Goal: Task Accomplishment & Management: Complete application form

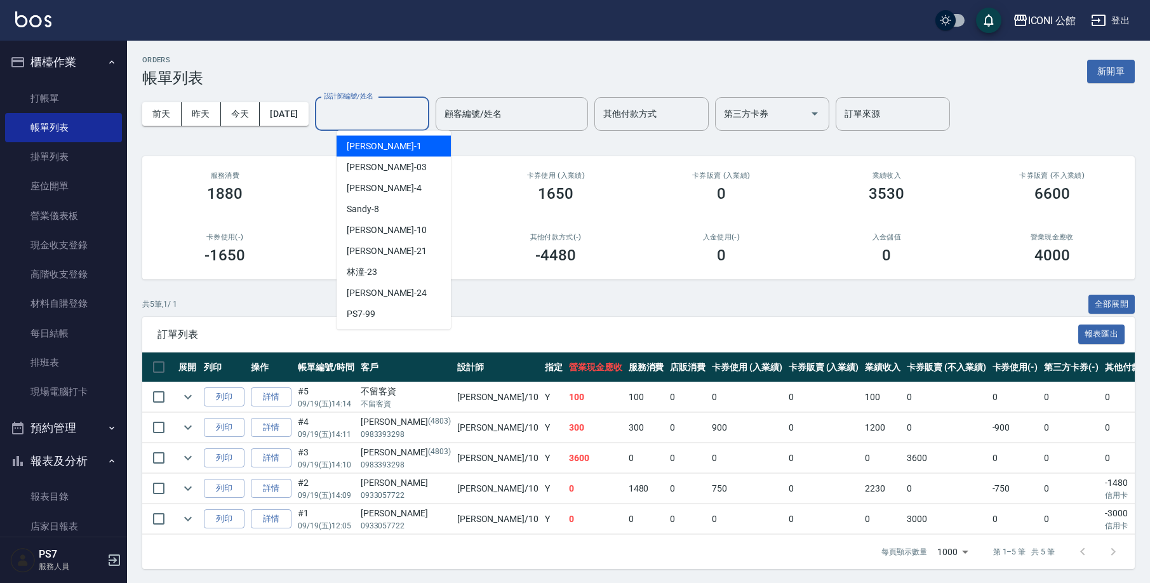
click at [385, 117] on input "設計師編號/姓名" at bounding box center [372, 114] width 103 height 22
click at [401, 222] on div "[PERSON_NAME] -10" at bounding box center [393, 230] width 114 height 21
type input "[PERSON_NAME]-10"
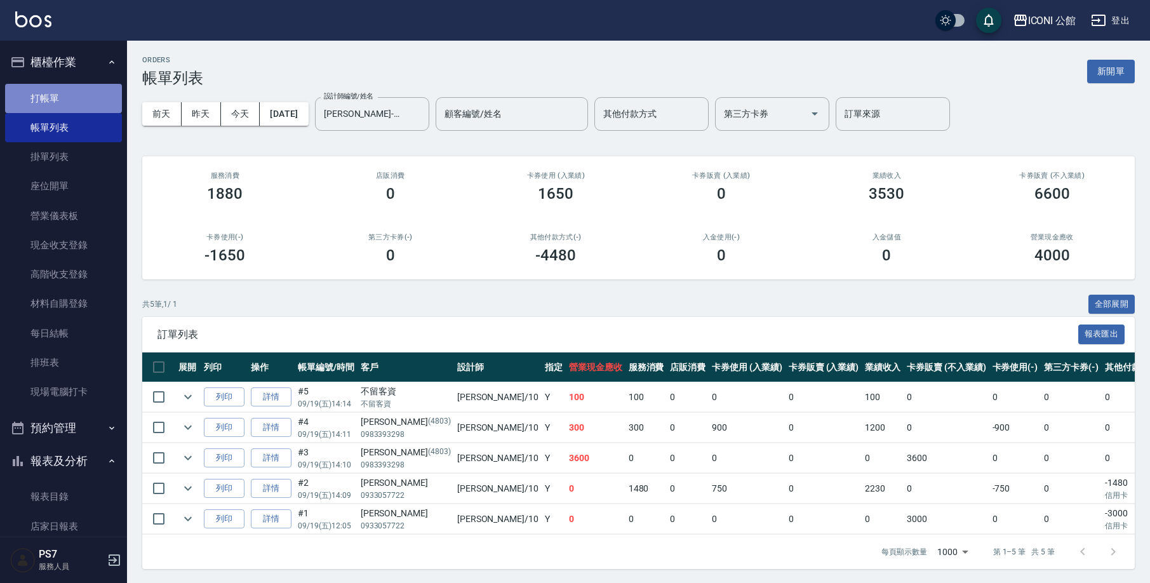
click at [76, 97] on link "打帳單" at bounding box center [63, 98] width 117 height 29
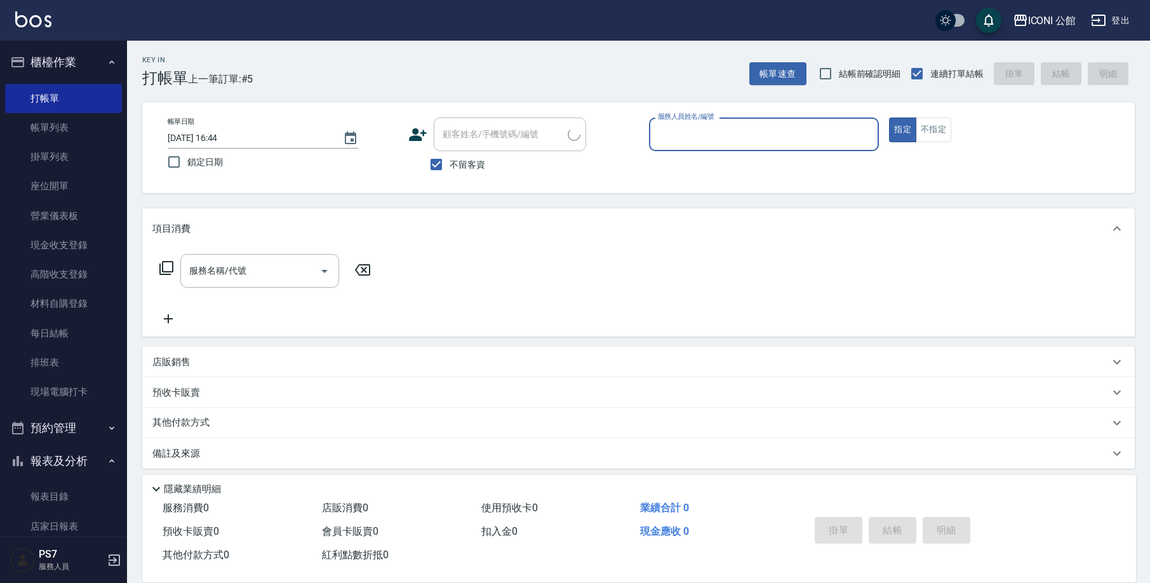
click at [773, 133] on input "服務人員姓名/編號" at bounding box center [764, 134] width 219 height 22
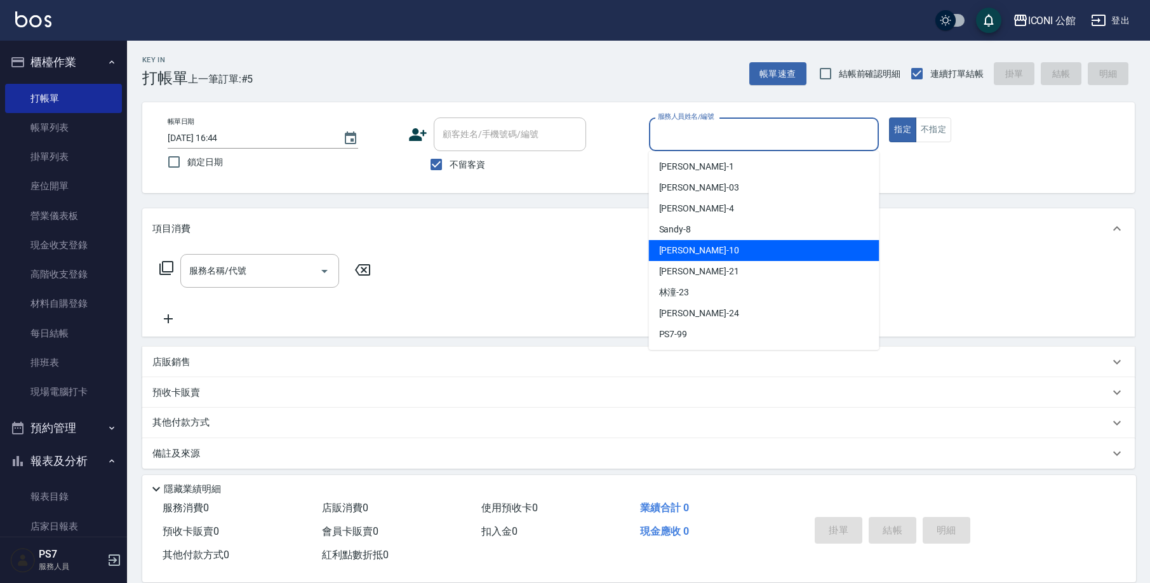
click at [747, 249] on div "[PERSON_NAME] -10" at bounding box center [764, 250] width 230 height 21
type input "[PERSON_NAME]-10"
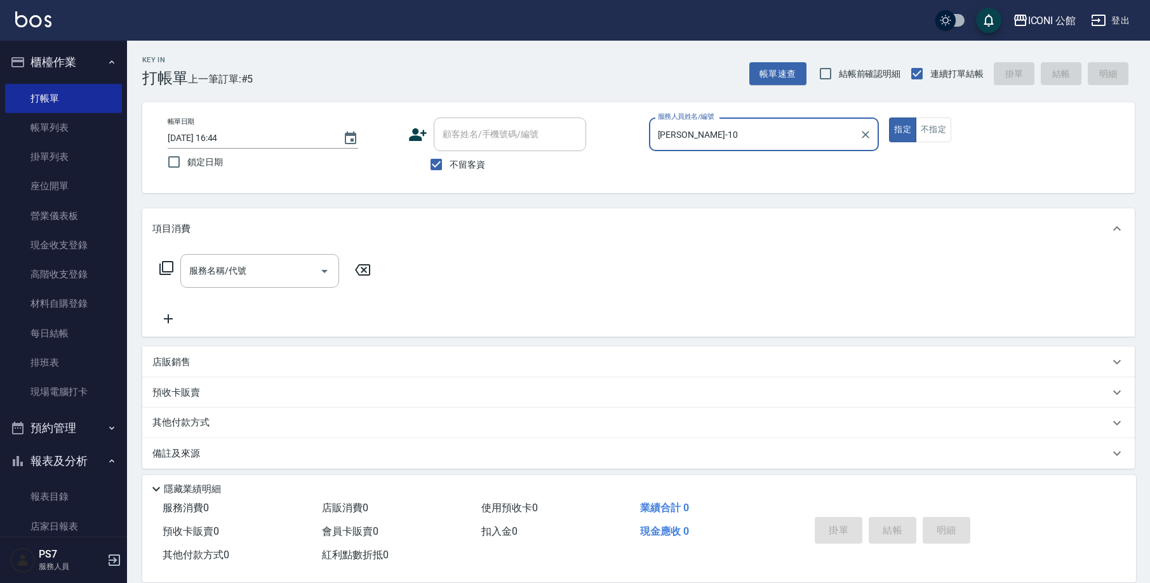
click at [166, 265] on icon at bounding box center [166, 267] width 15 height 15
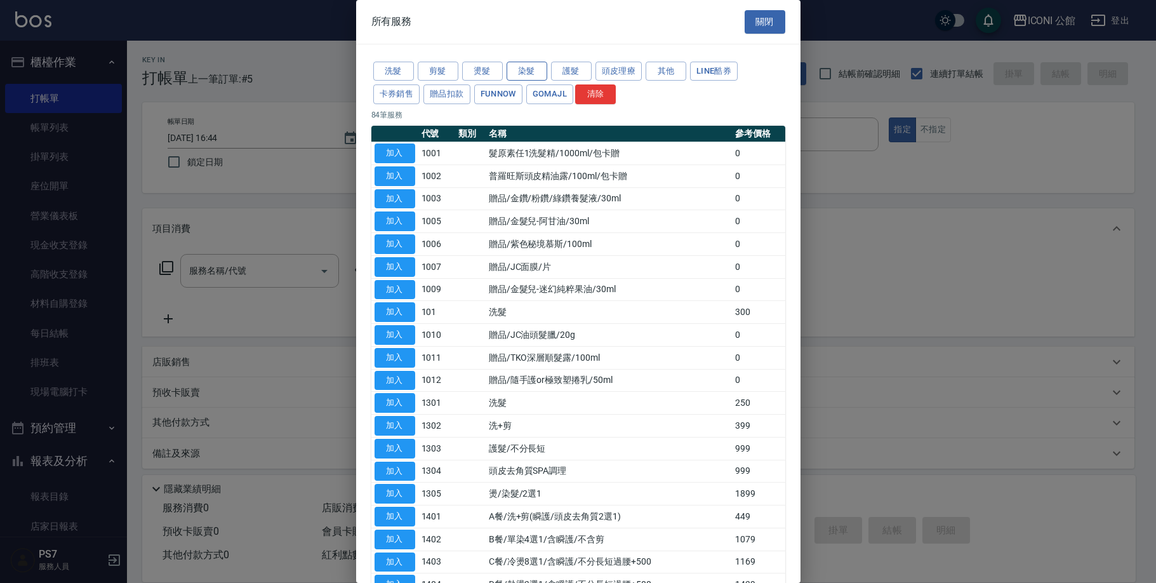
click at [516, 62] on button "染髮" at bounding box center [527, 72] width 41 height 20
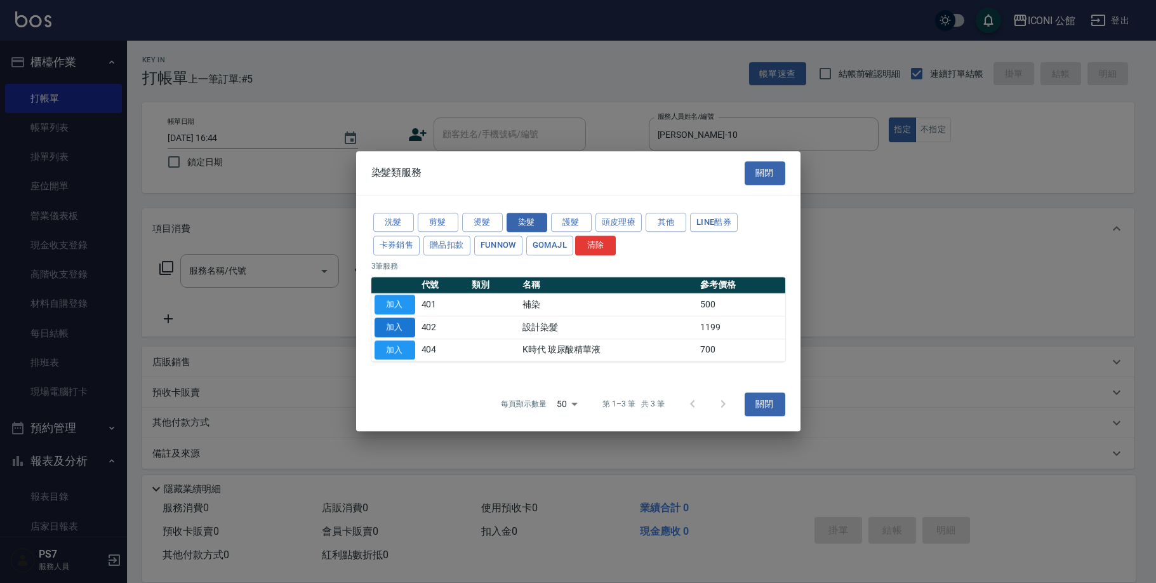
click at [394, 331] on button "加入" at bounding box center [395, 327] width 41 height 20
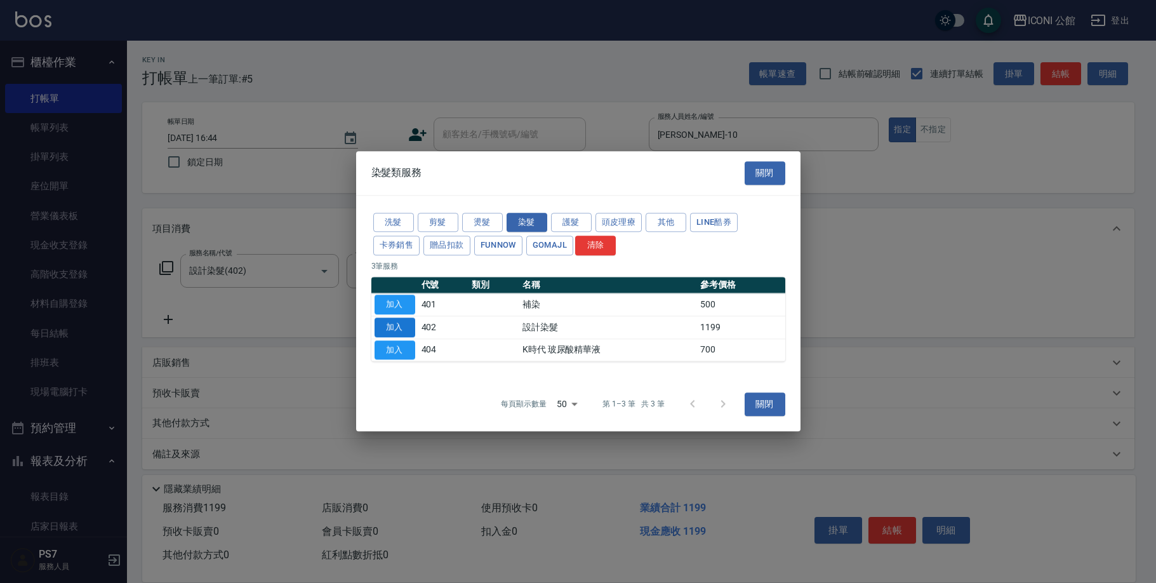
type input "設計染髮(402)"
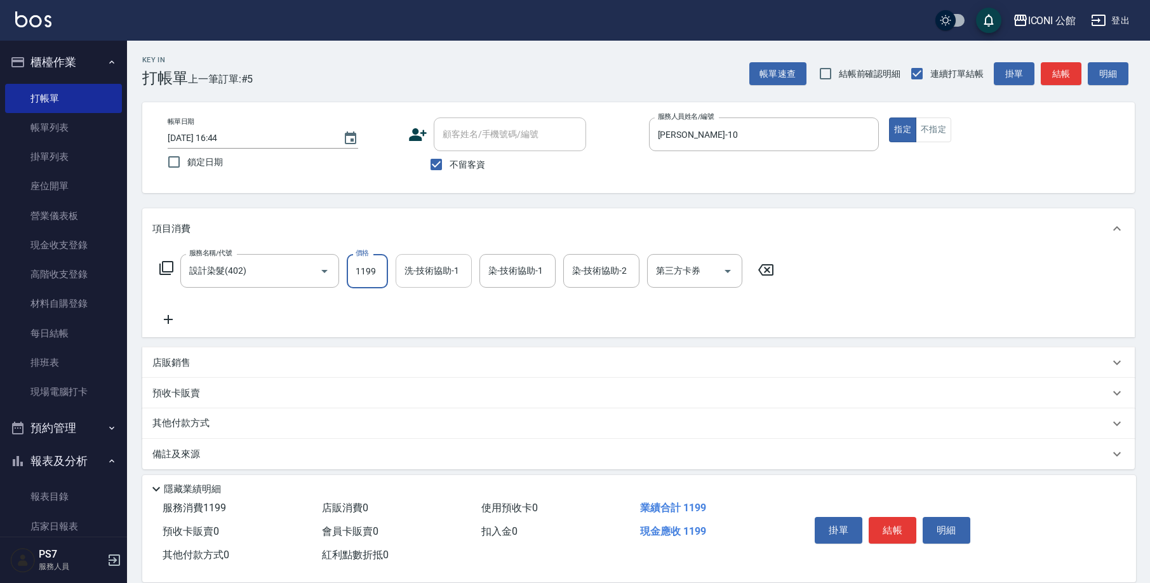
drag, startPoint x: 349, startPoint y: 269, endPoint x: 410, endPoint y: 286, distance: 62.5
click at [410, 286] on div "服務名稱/代號 設計染髮(402) 服務名稱/代號 價格 1199 價格 洗-技術協助-1 洗-技術協助-1 染-技術協助-1 染-技術協助-1 染-技術協助…" at bounding box center [466, 271] width 629 height 34
type input "1600"
type input "[PERSON_NAME]-21"
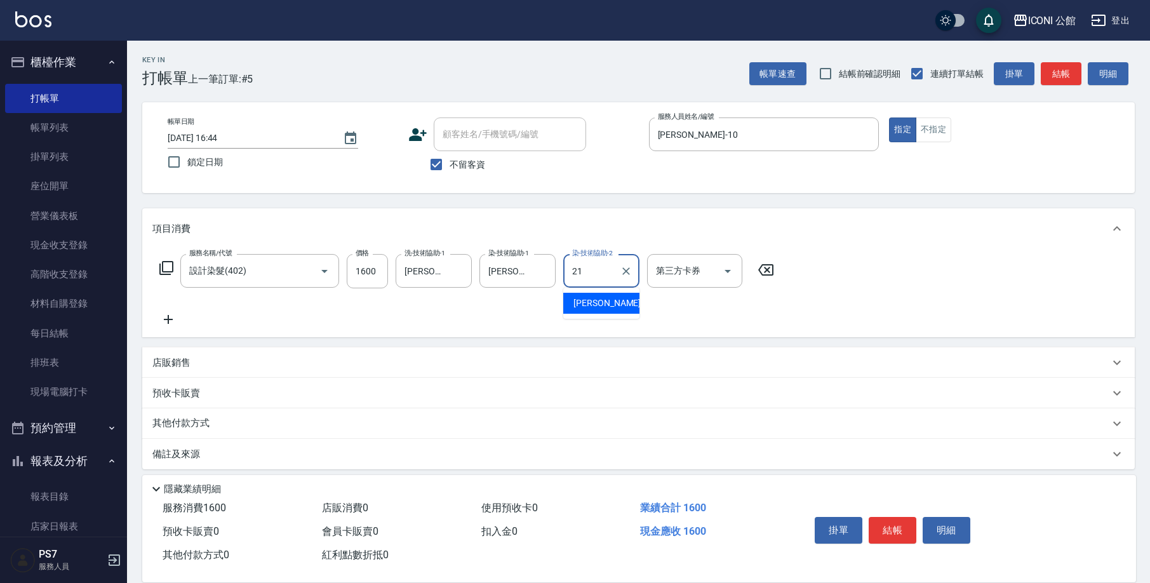
type input "[PERSON_NAME]-21"
click at [171, 270] on icon at bounding box center [166, 267] width 15 height 15
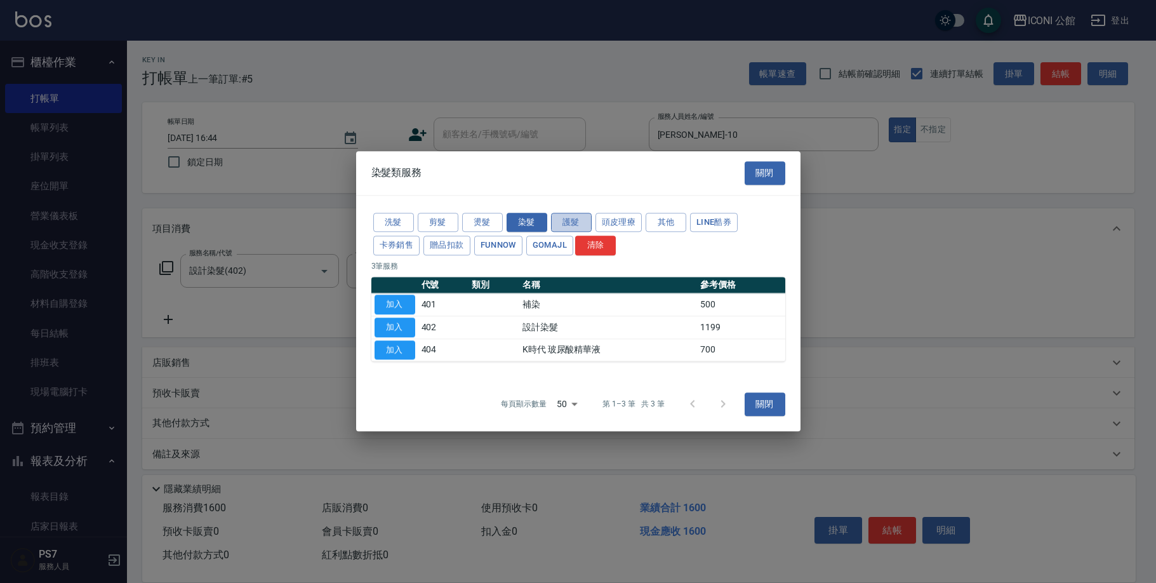
click at [575, 223] on button "護髮" at bounding box center [571, 223] width 41 height 20
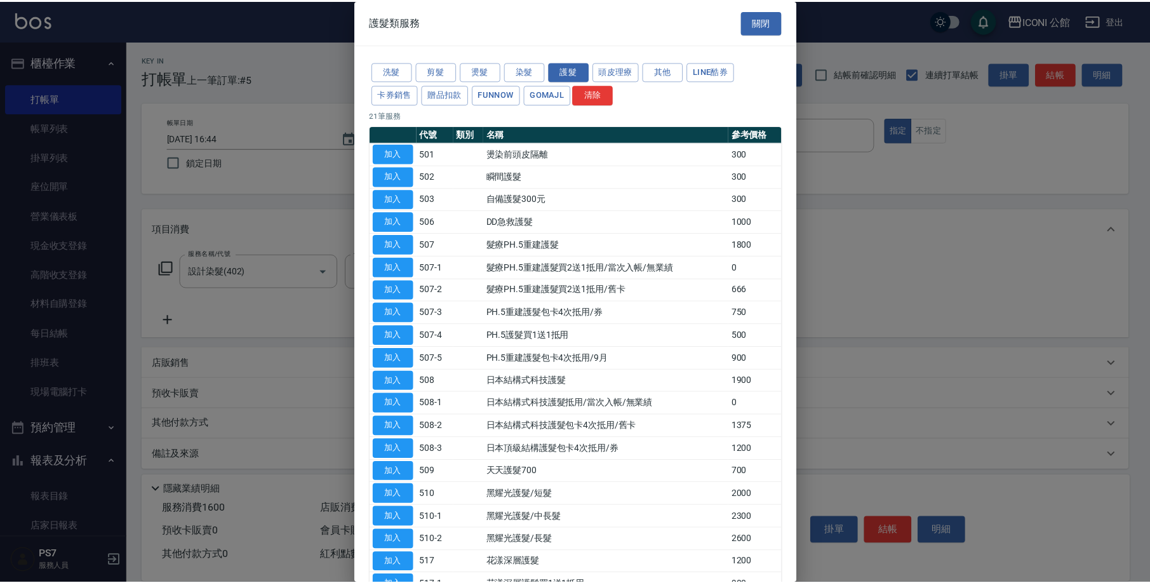
scroll to position [95, 0]
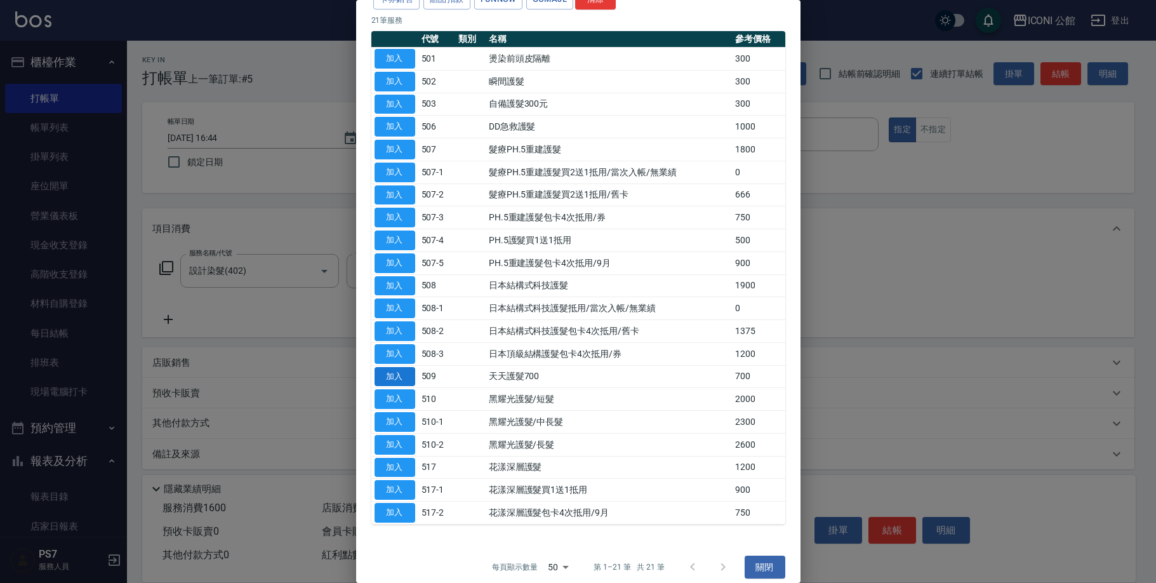
click at [394, 373] on button "加入" at bounding box center [395, 377] width 41 height 20
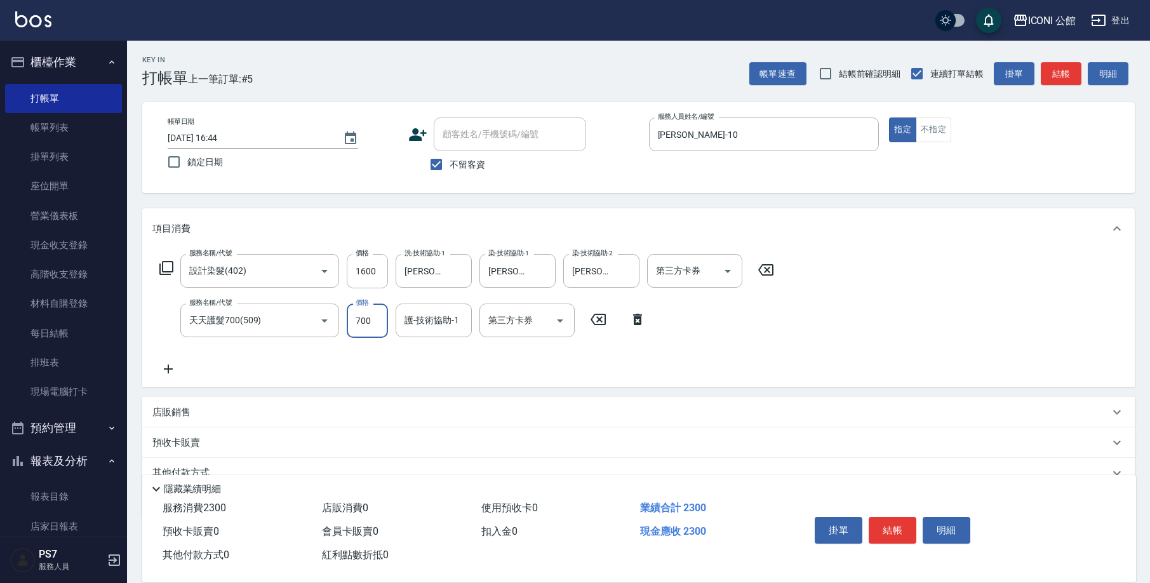
drag, startPoint x: 356, startPoint y: 319, endPoint x: 411, endPoint y: 340, distance: 59.7
click at [411, 340] on div "服務名稱/代號 設計染髮(402) 服務名稱/代號 價格 1600 價格 洗-技術協助-1 [PERSON_NAME]-21 洗-技術協助-1 染-技術協助-…" at bounding box center [466, 315] width 629 height 123
type input "500"
type input "[PERSON_NAME]-21"
click at [889, 518] on button "結帳" at bounding box center [893, 530] width 48 height 27
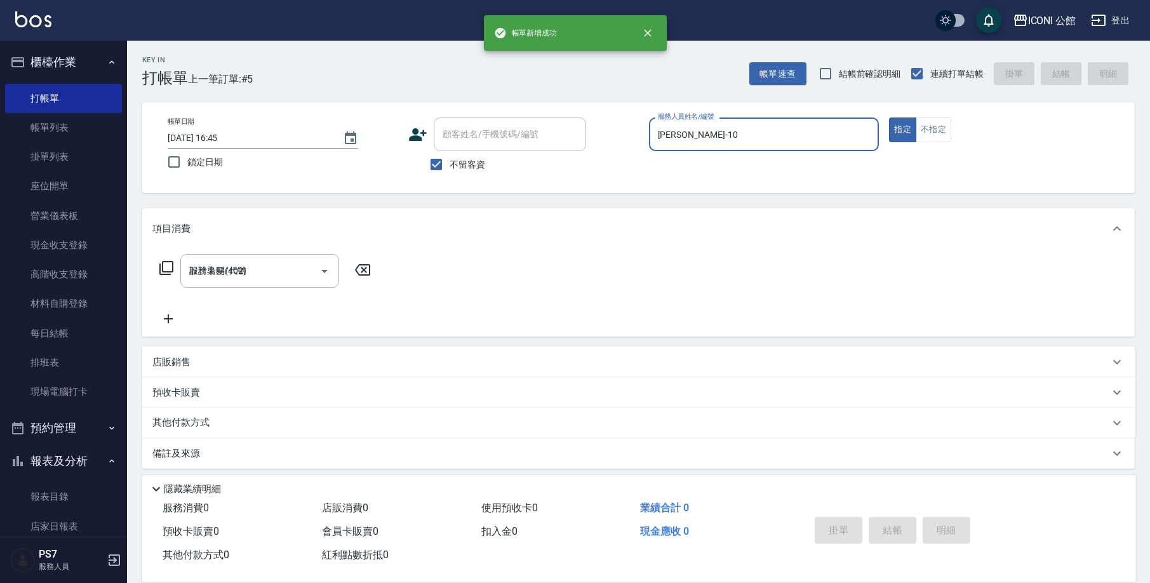
type input "[DATE] 16:45"
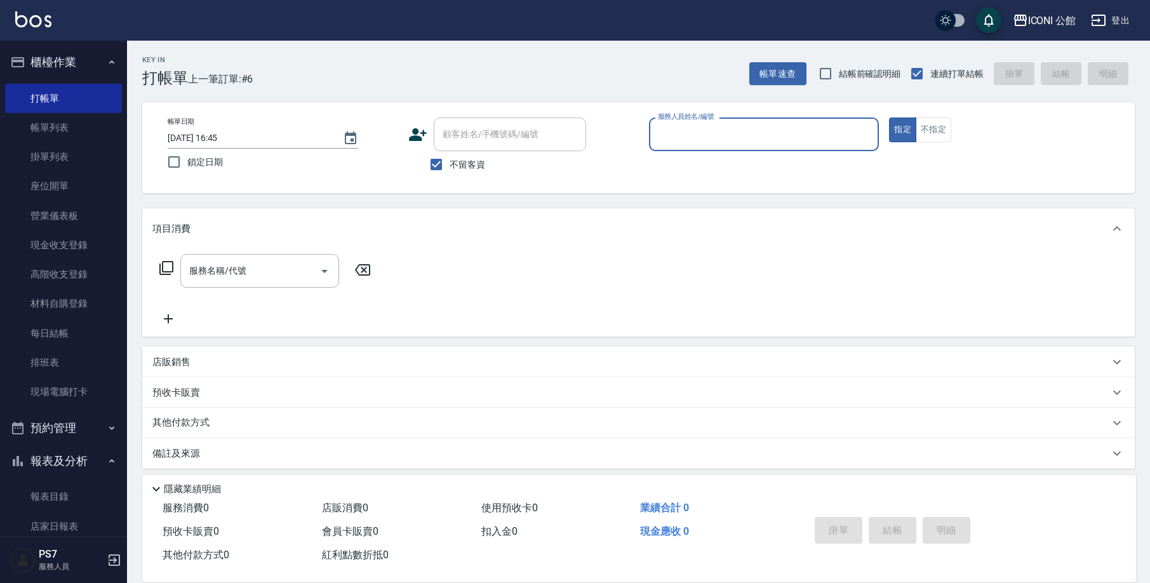
drag, startPoint x: 839, startPoint y: 540, endPoint x: 985, endPoint y: 562, distance: 147.1
click at [940, 569] on div "服務消費 0 店販消費 0 使用預收卡 0 業績合計 0 預收卡販賣 0 會員卡販賣 0 扣入金 0 現金應收 0 其他付款方式 0 紅利點數折抵 0 掛單 …" at bounding box center [639, 539] width 994 height 86
click at [686, 131] on input "服務人員姓名/編號" at bounding box center [764, 134] width 219 height 22
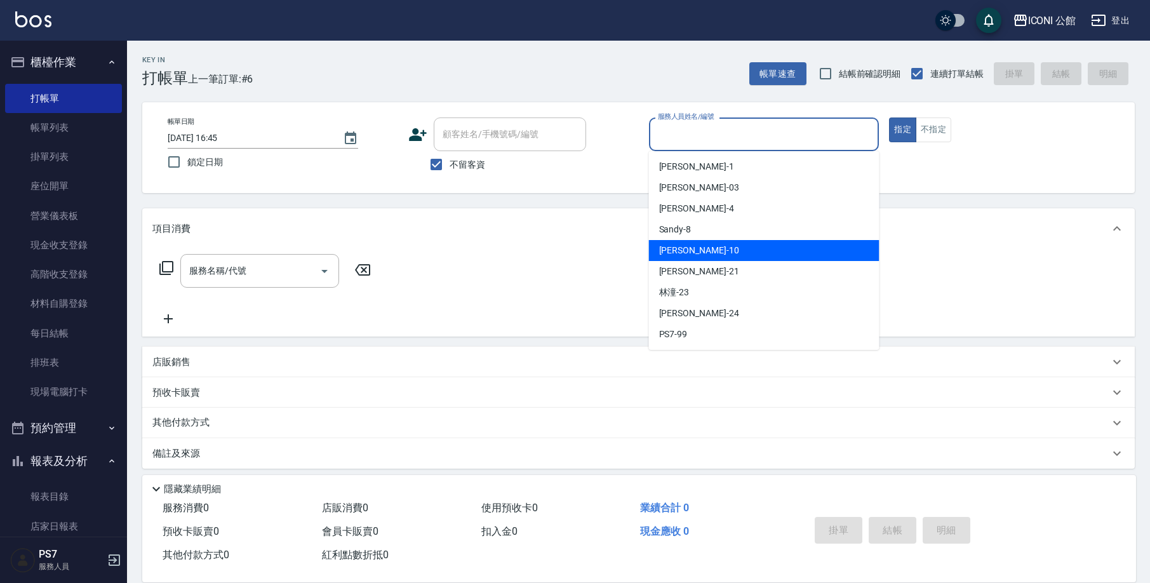
click at [713, 257] on div "[PERSON_NAME] -10" at bounding box center [764, 250] width 230 height 21
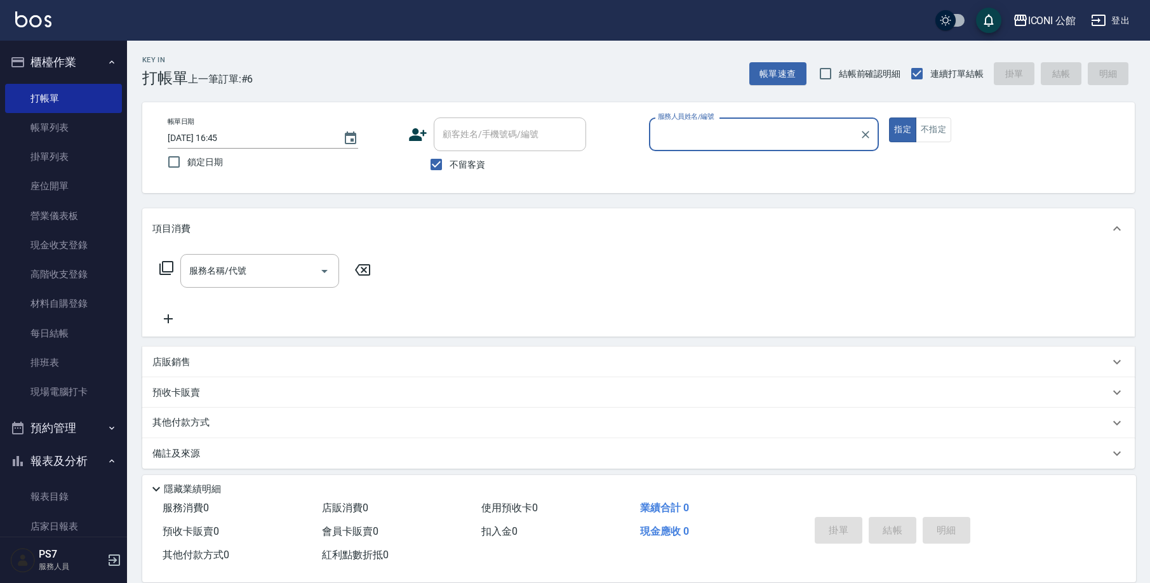
type input "[PERSON_NAME]-10"
click at [161, 268] on icon at bounding box center [166, 267] width 15 height 15
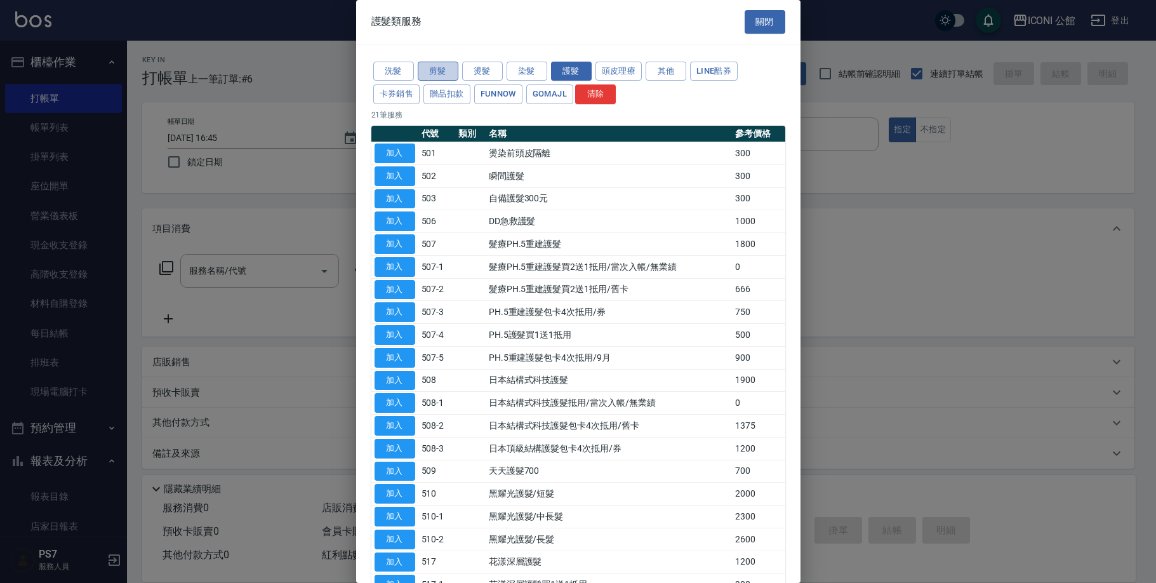
click at [438, 62] on button "剪髮" at bounding box center [438, 72] width 41 height 20
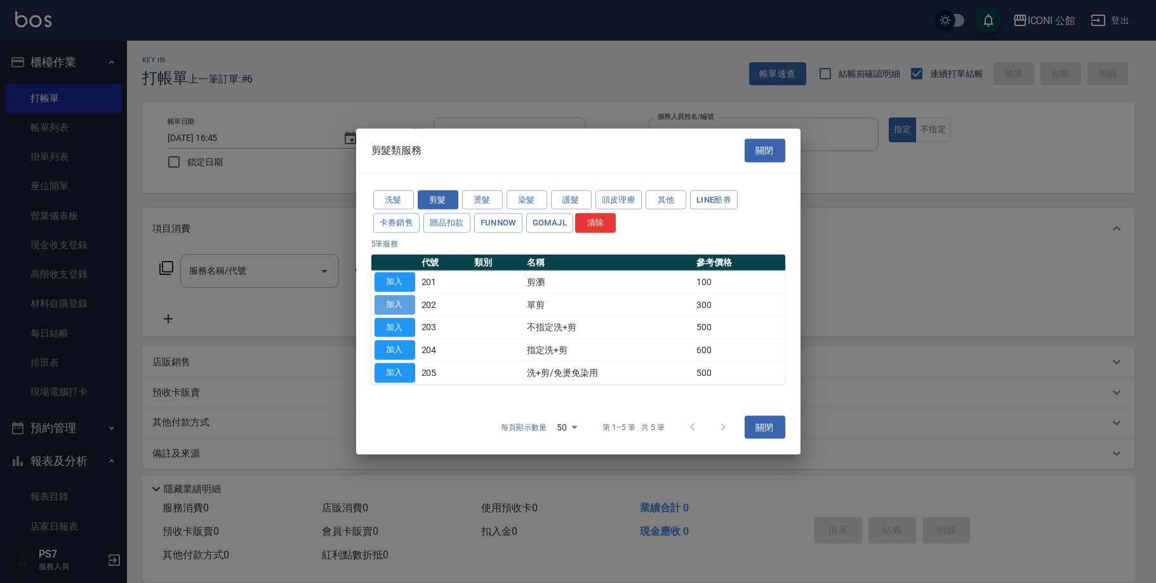
click at [390, 304] on button "加入" at bounding box center [395, 305] width 41 height 20
type input "單剪(202)"
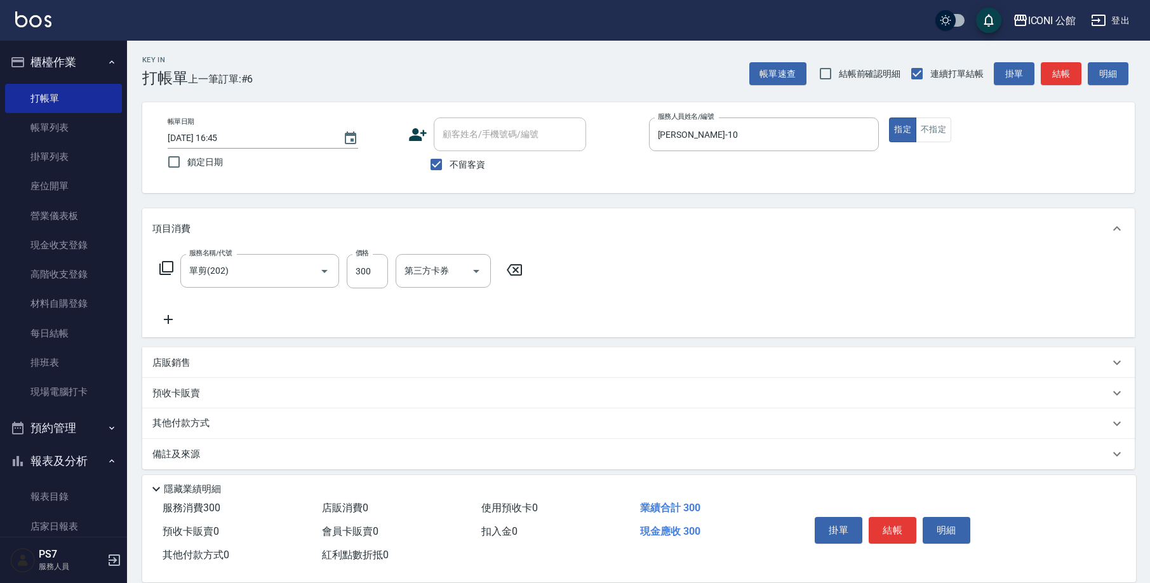
click at [167, 267] on icon at bounding box center [166, 267] width 15 height 15
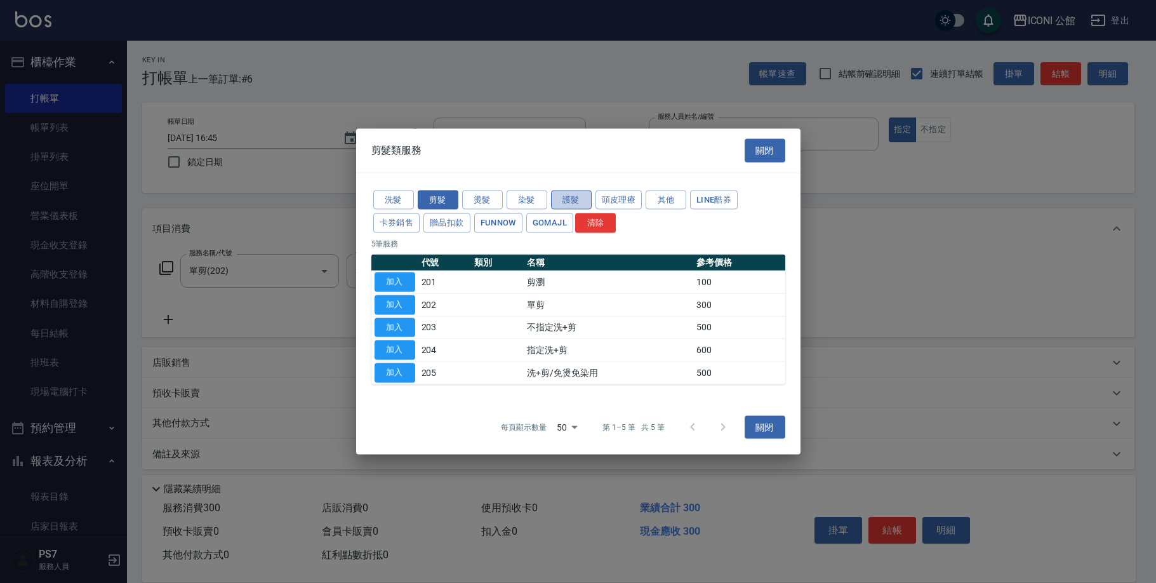
click at [585, 202] on button "護髮" at bounding box center [571, 200] width 41 height 20
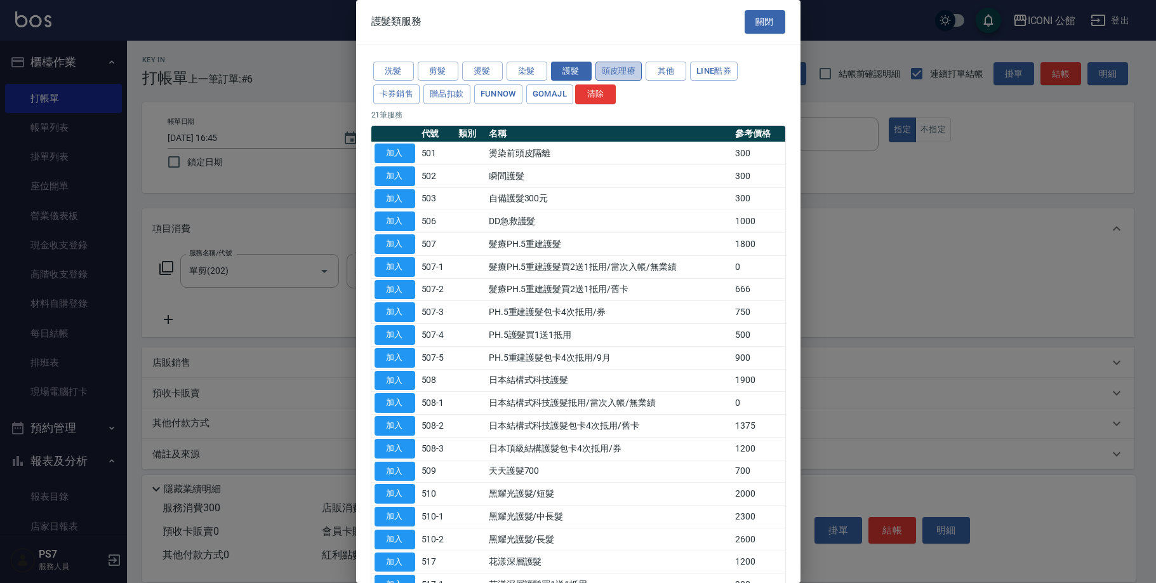
click at [605, 65] on button "頭皮理療" at bounding box center [619, 72] width 47 height 20
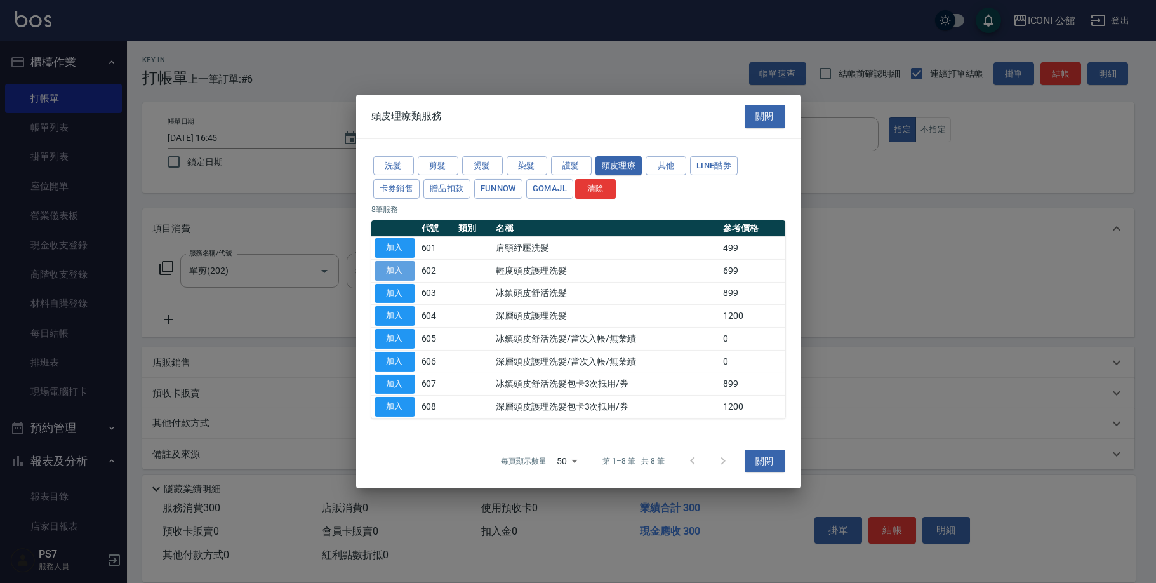
click at [407, 269] on button "加入" at bounding box center [395, 271] width 41 height 20
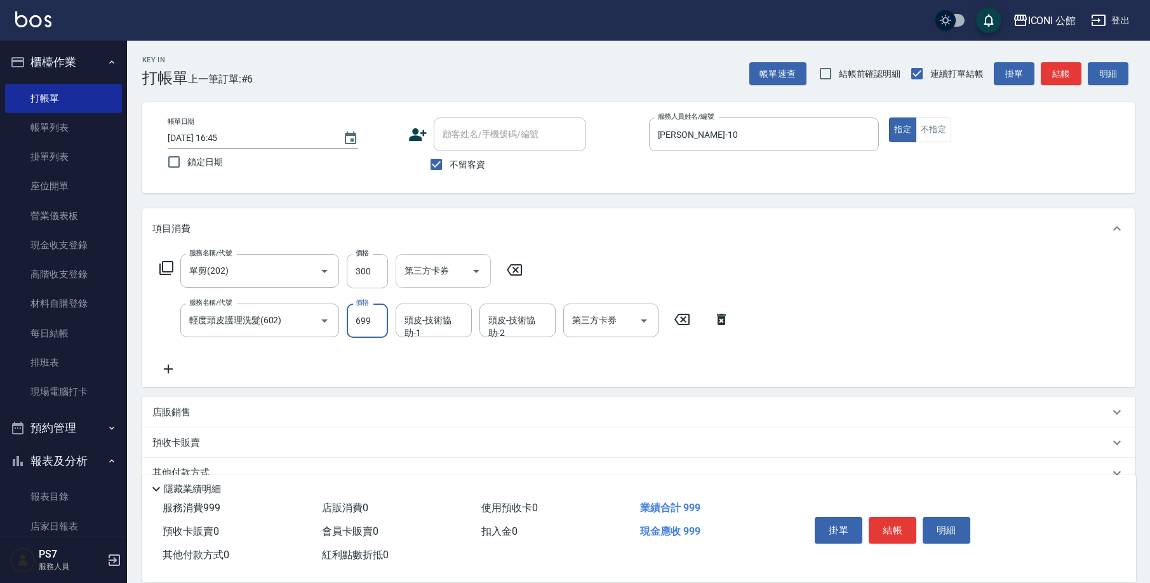
drag, startPoint x: 353, startPoint y: 273, endPoint x: 396, endPoint y: 274, distance: 43.2
click at [396, 274] on div "服務名稱/代號 單剪(202) 服務名稱/代號 價格 300 價格 第三方卡券 第三方卡券" at bounding box center [341, 271] width 378 height 34
drag, startPoint x: 377, startPoint y: 272, endPoint x: 353, endPoint y: 263, distance: 25.7
click at [353, 263] on input "300" at bounding box center [367, 271] width 41 height 34
type input "200"
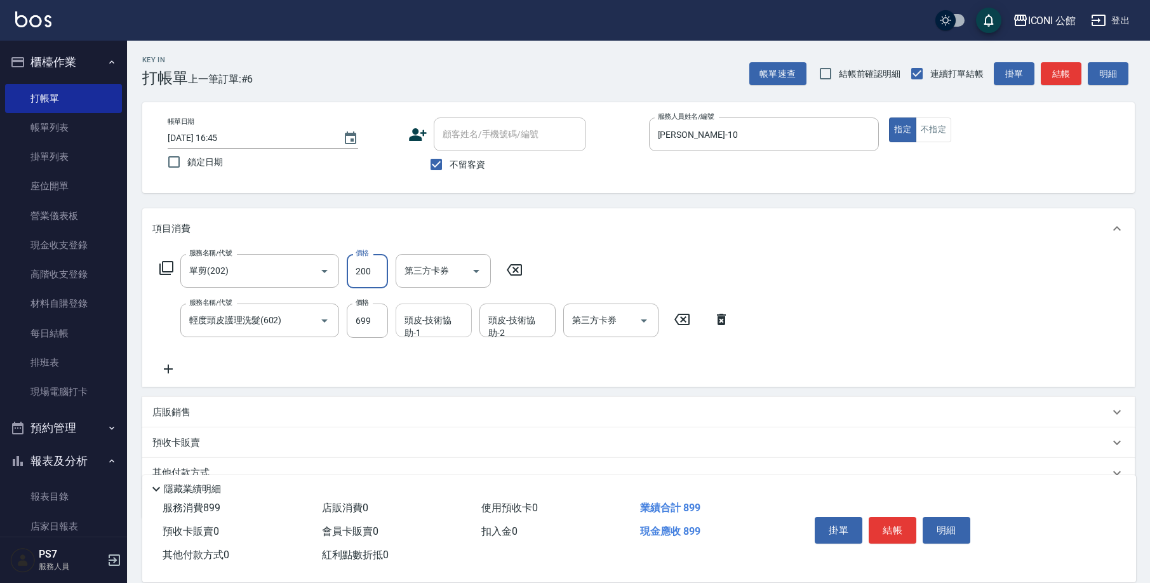
click at [415, 322] on input "頭皮-技術協助-1" at bounding box center [433, 320] width 65 height 22
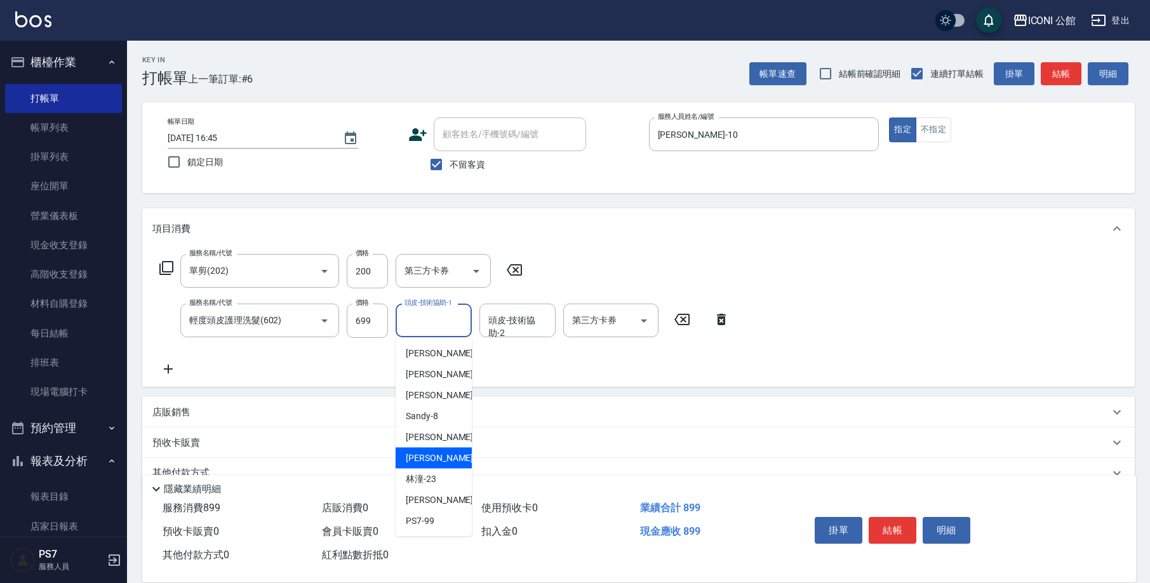
click at [437, 453] on div "[PERSON_NAME] -21" at bounding box center [434, 458] width 76 height 21
type input "[PERSON_NAME]-21"
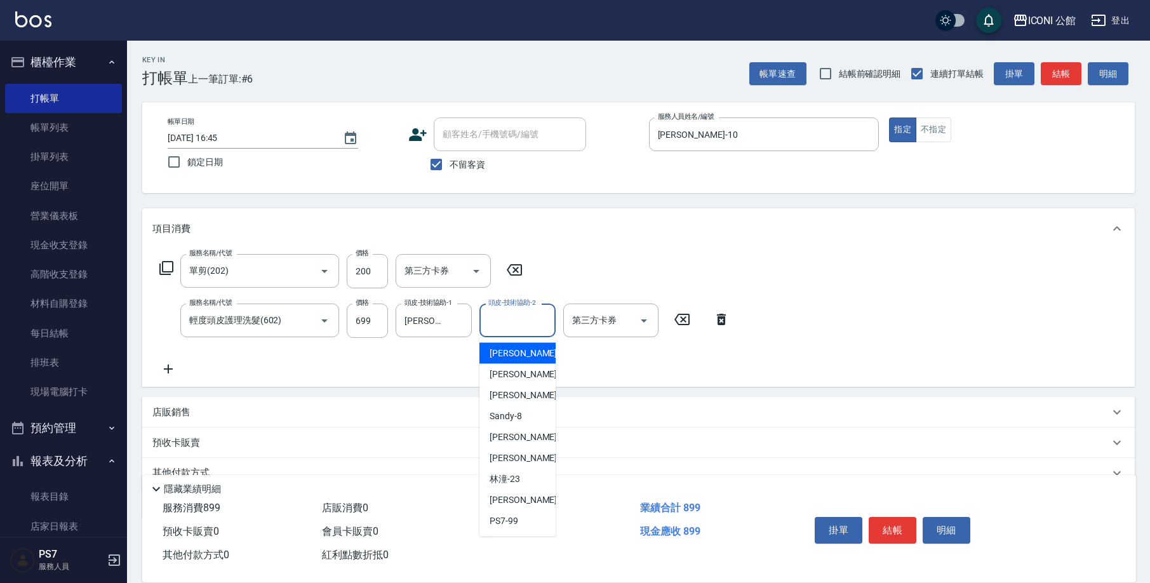
click at [512, 330] on input "頭皮-技術協助-2" at bounding box center [517, 320] width 65 height 22
click at [498, 454] on span "[PERSON_NAME] -21" at bounding box center [530, 457] width 80 height 13
type input "[PERSON_NAME]-21"
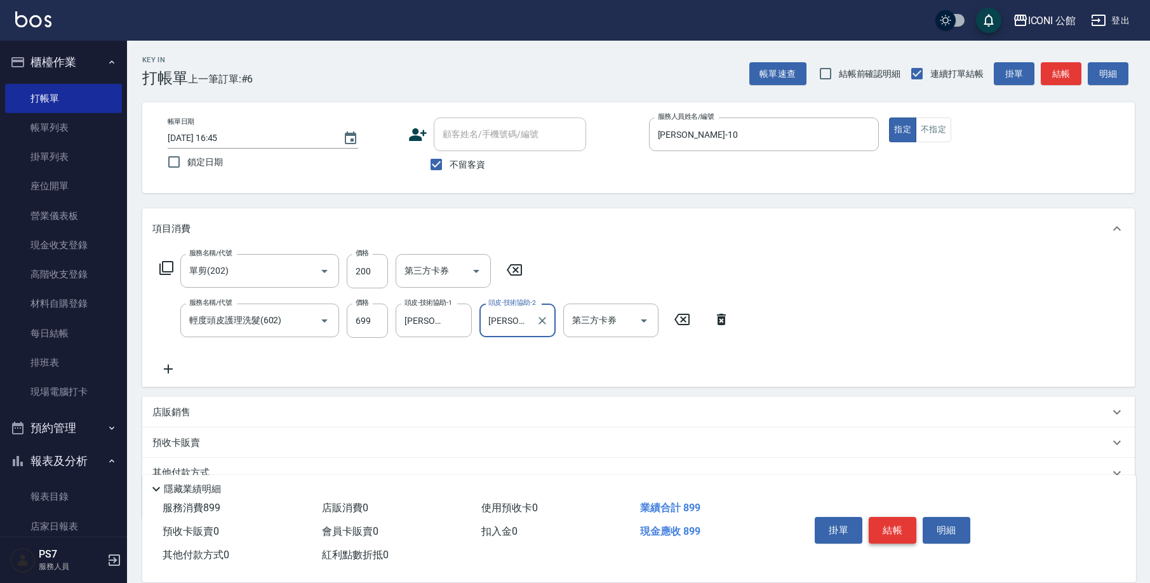
click at [884, 533] on button "結帳" at bounding box center [893, 530] width 48 height 27
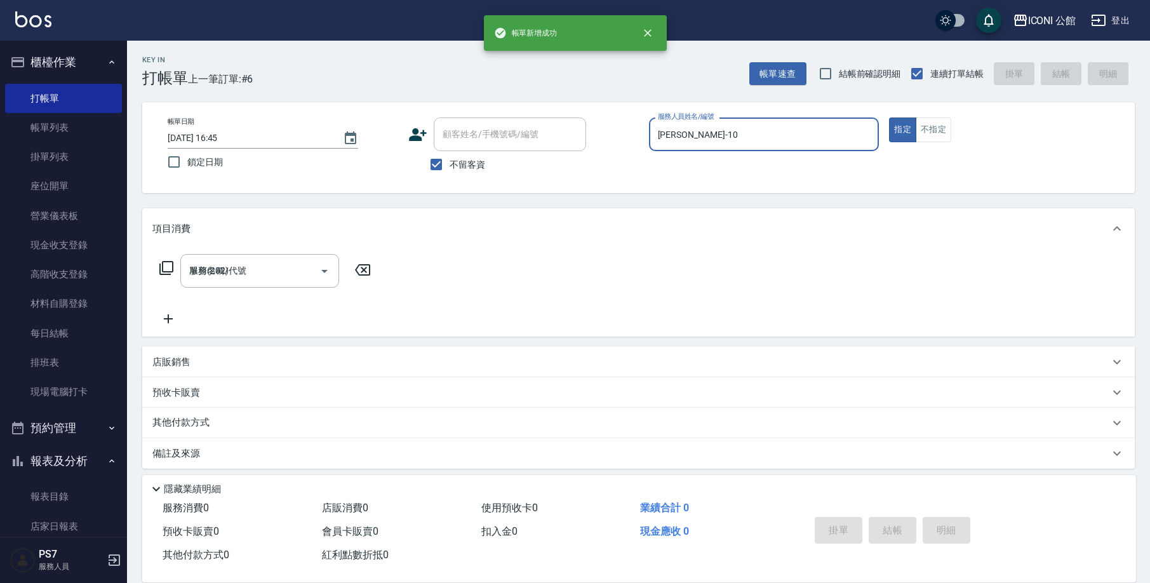
type input "[DATE] 17:02"
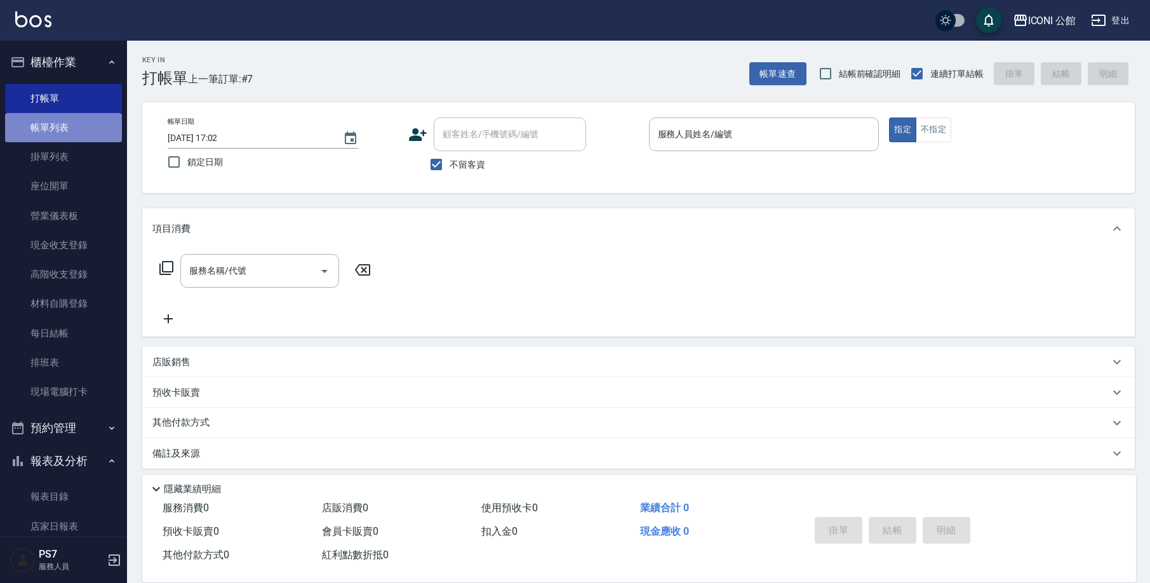
click at [65, 123] on link "帳單列表" at bounding box center [63, 127] width 117 height 29
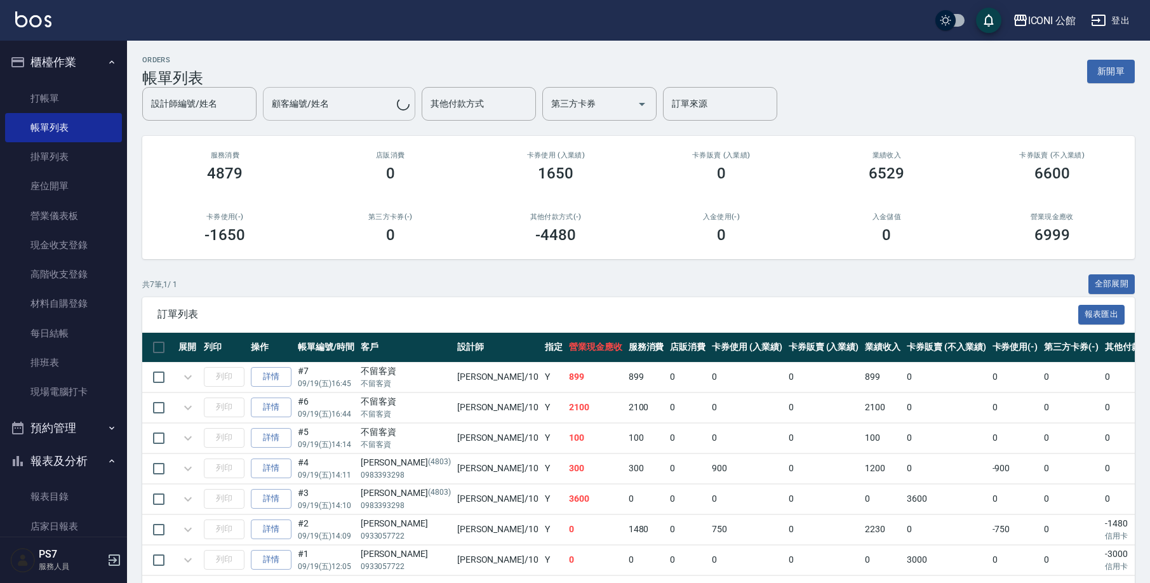
click at [361, 88] on div "設計師編號/姓名 設計師編號/姓名 顧客編號/姓名 顧客編號/姓名 其他付款方式 其他付款方式 第三方卡券 第三方卡券 訂單來源 訂單來源" at bounding box center [638, 104] width 992 height 34
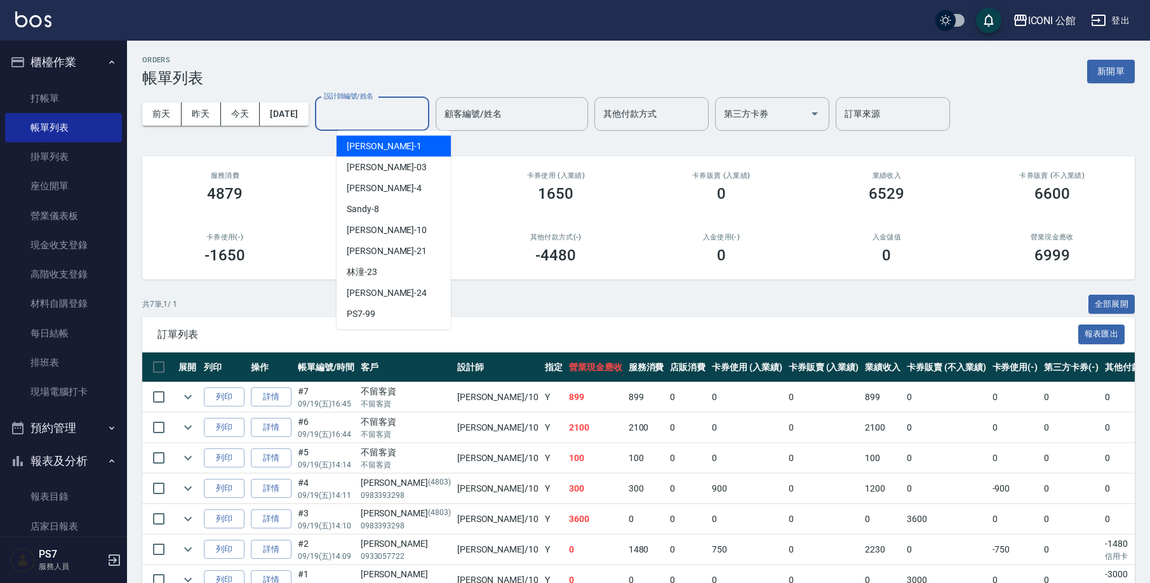
click at [361, 112] on input "設計師編號/姓名" at bounding box center [372, 114] width 103 height 22
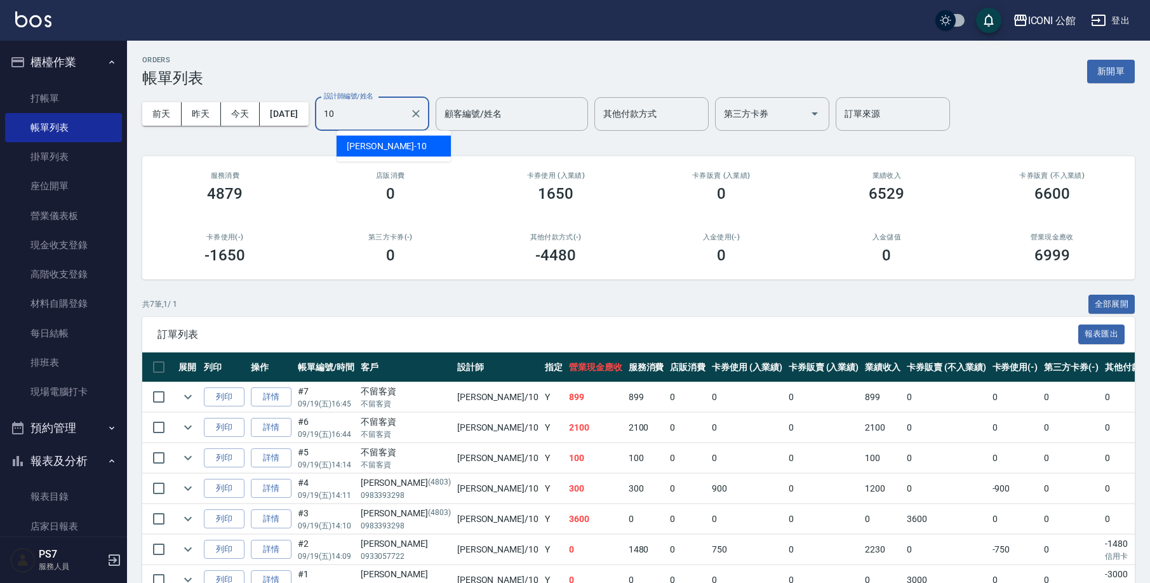
type input "[PERSON_NAME]-10"
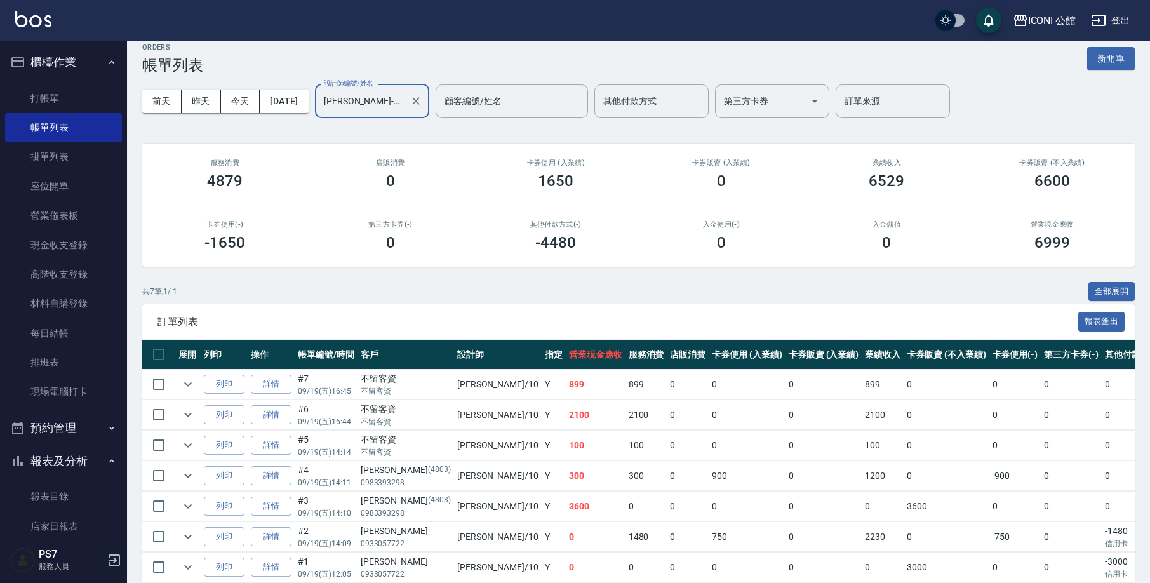
scroll to position [13, 0]
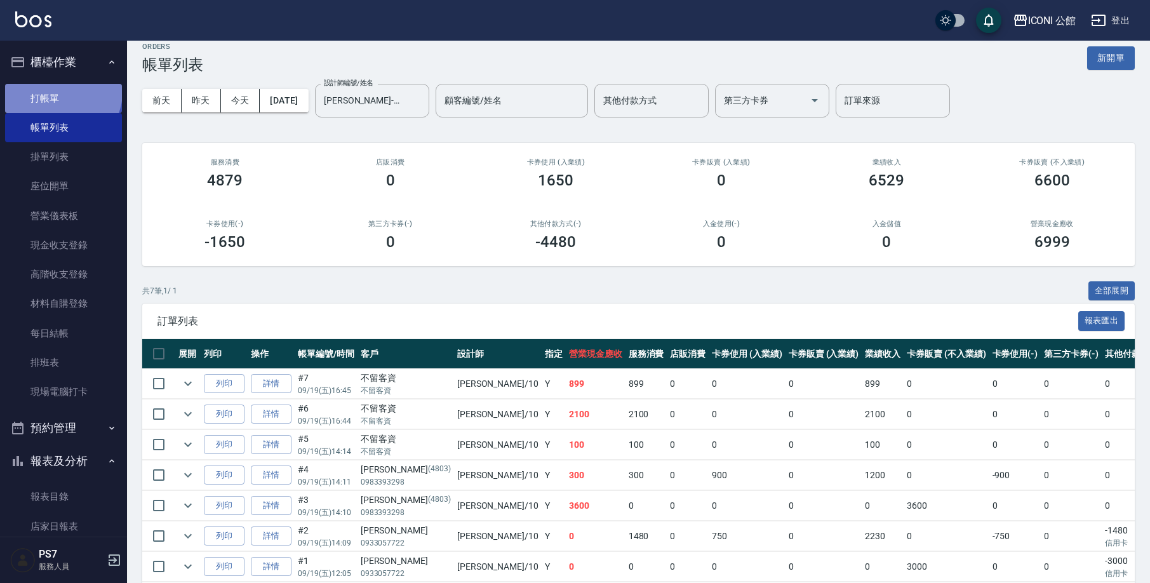
click at [62, 91] on link "打帳單" at bounding box center [63, 98] width 117 height 29
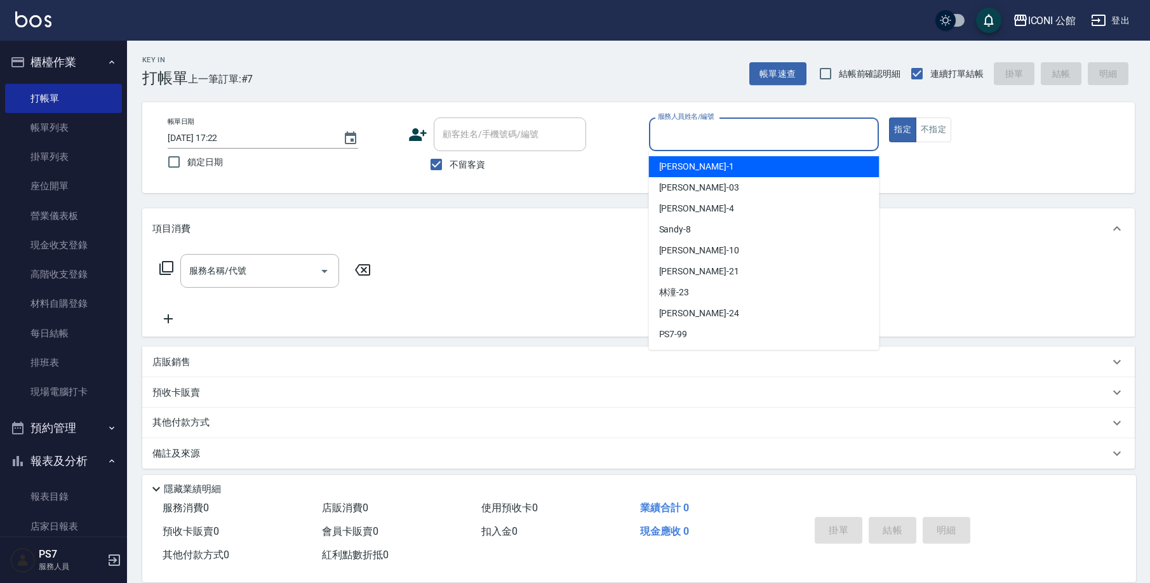
click at [712, 126] on input "服務人員姓名/編號" at bounding box center [764, 134] width 219 height 22
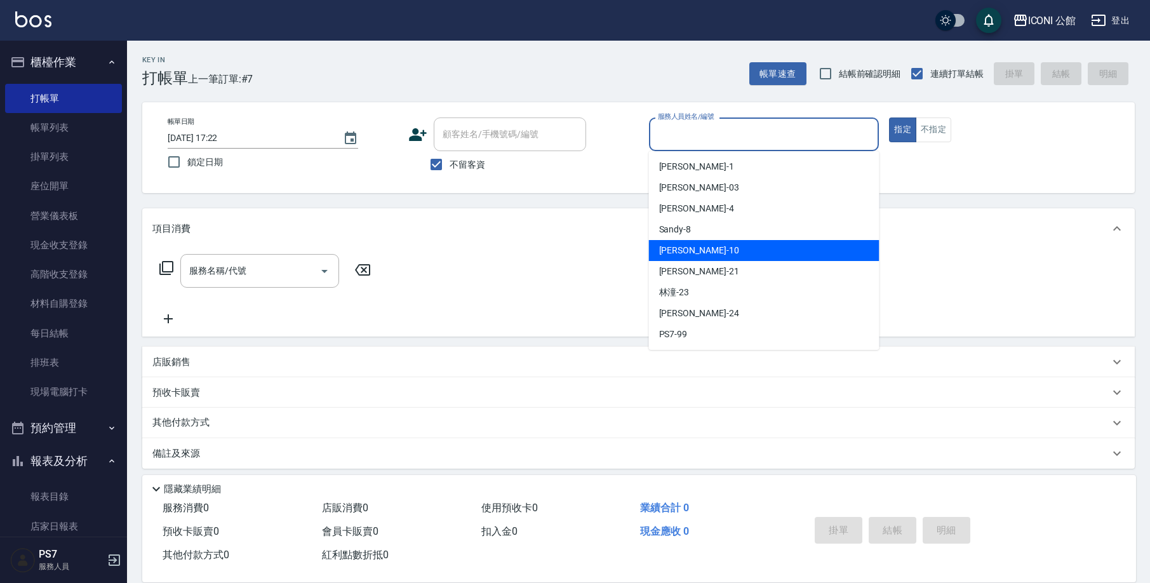
click at [730, 244] on div "[PERSON_NAME] -10" at bounding box center [764, 250] width 230 height 21
type input "[PERSON_NAME]-10"
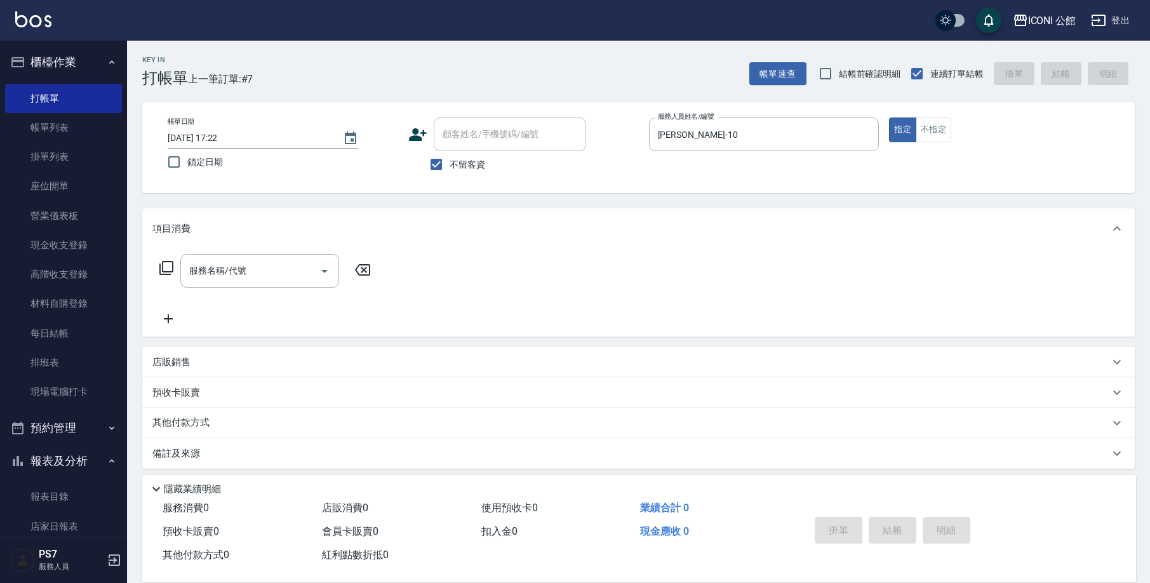
click at [171, 266] on icon at bounding box center [166, 267] width 15 height 15
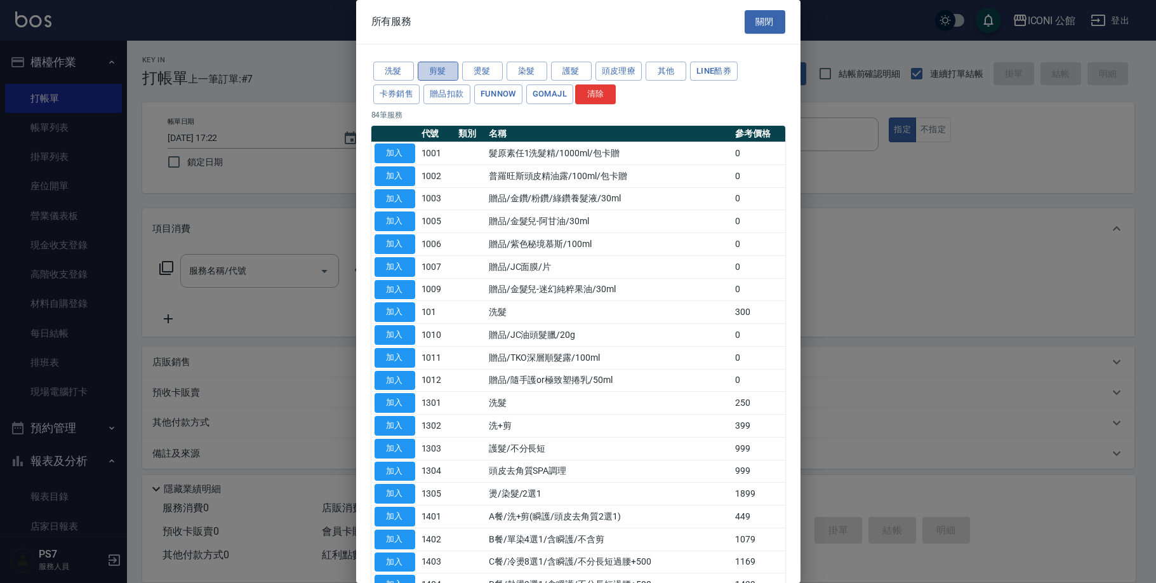
click at [444, 70] on button "剪髮" at bounding box center [438, 72] width 41 height 20
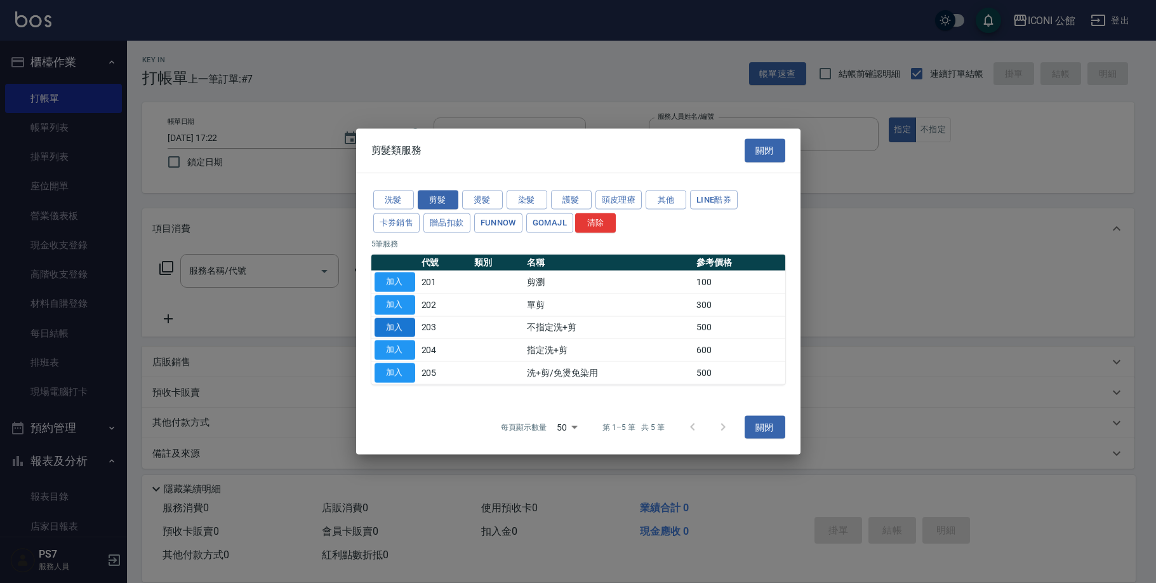
click at [389, 324] on button "加入" at bounding box center [395, 327] width 41 height 20
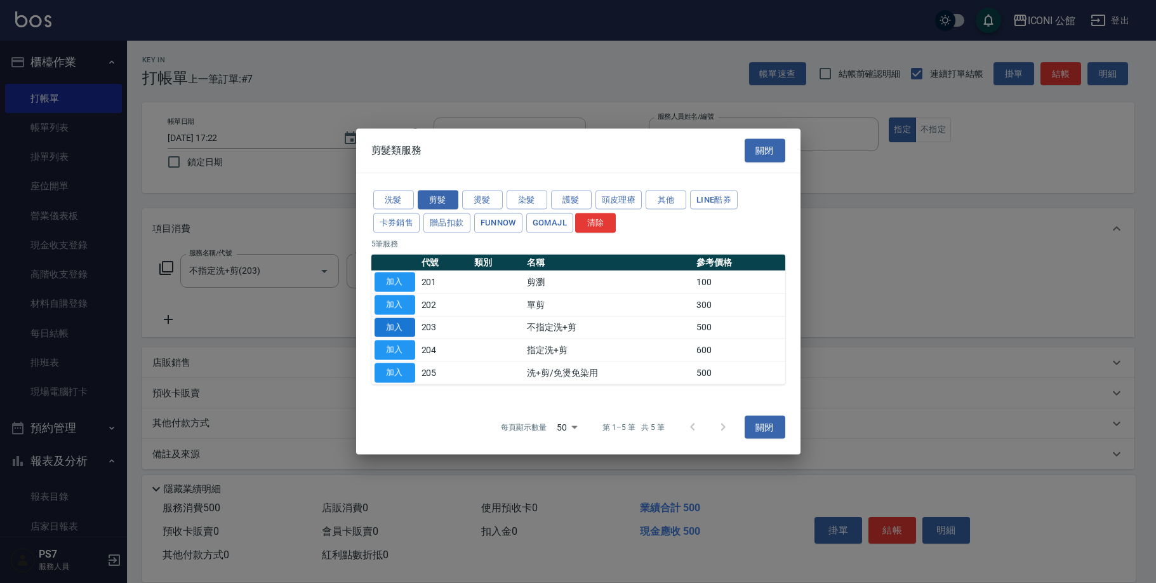
type input "不指定洗+剪(203)"
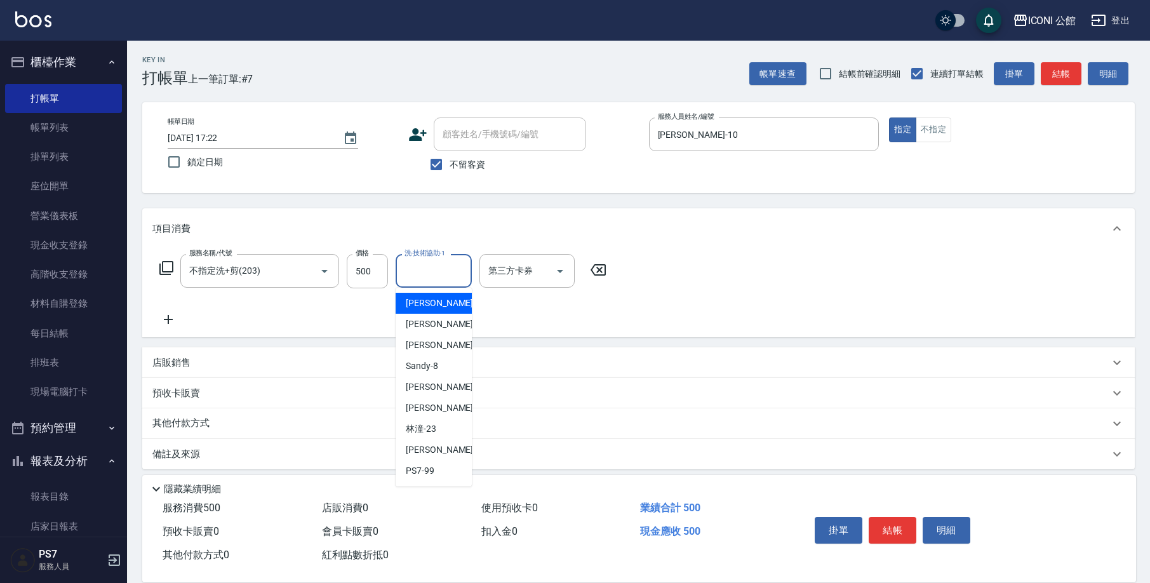
click at [430, 282] on input "洗-技術協助-1" at bounding box center [433, 271] width 65 height 22
click at [433, 448] on span "[PERSON_NAME] -24" at bounding box center [446, 449] width 80 height 13
type input "[PERSON_NAME]-24"
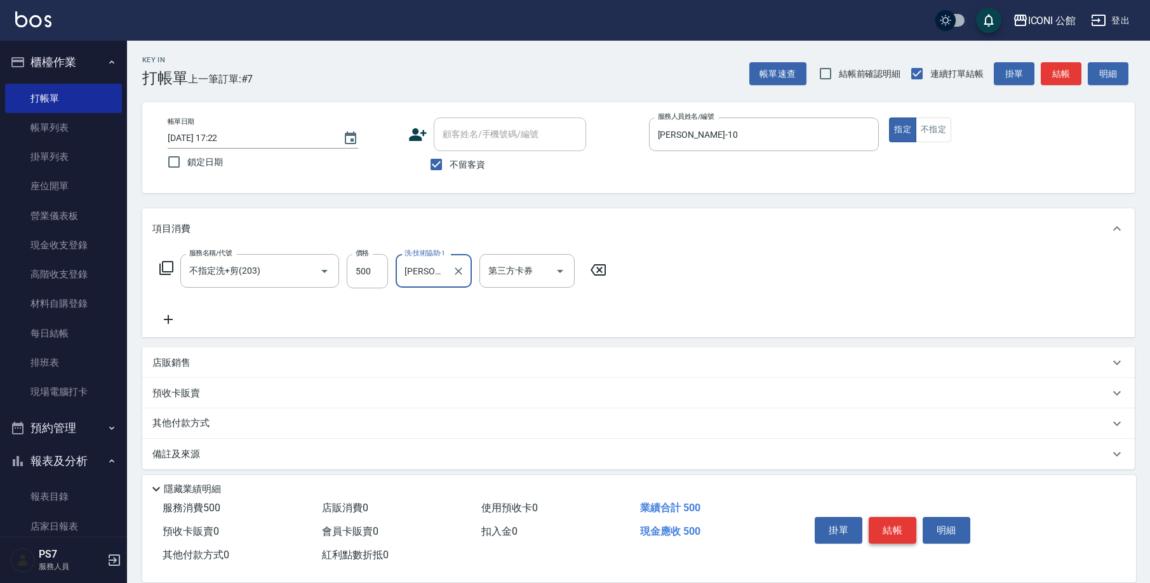
click at [901, 529] on button "結帳" at bounding box center [893, 530] width 48 height 27
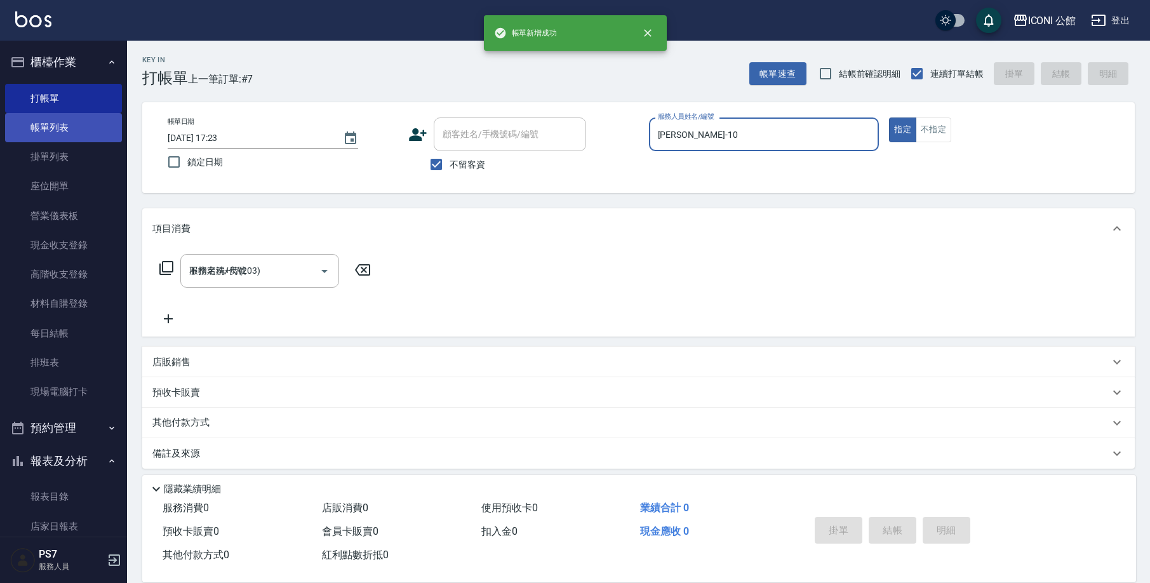
type input "[DATE] 17:23"
click at [68, 131] on link "帳單列表" at bounding box center [63, 127] width 117 height 29
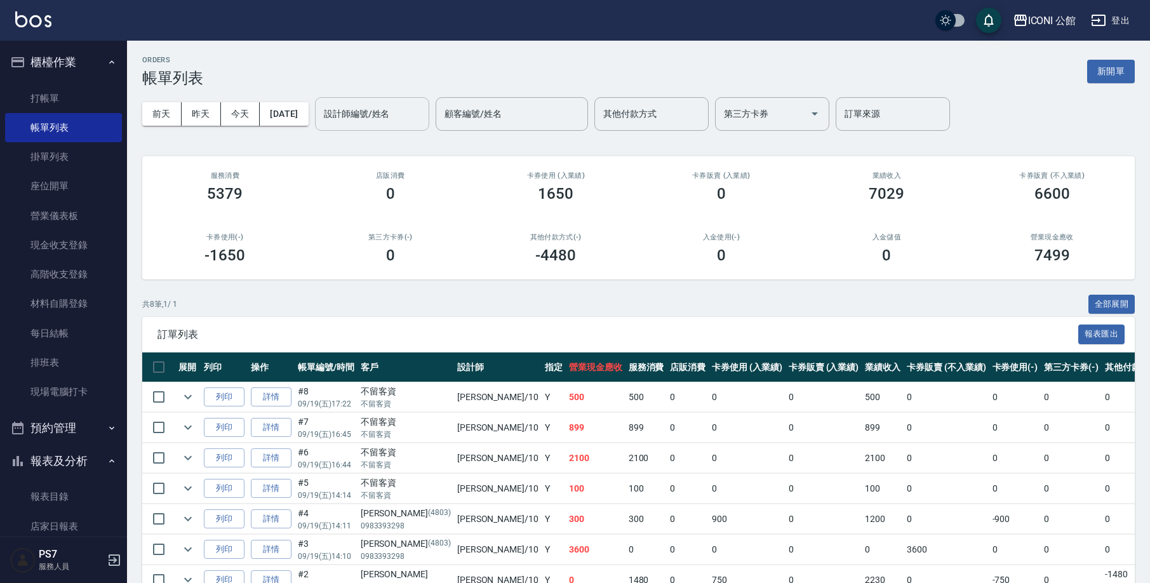
click at [404, 122] on input "設計師編號/姓名" at bounding box center [372, 114] width 103 height 22
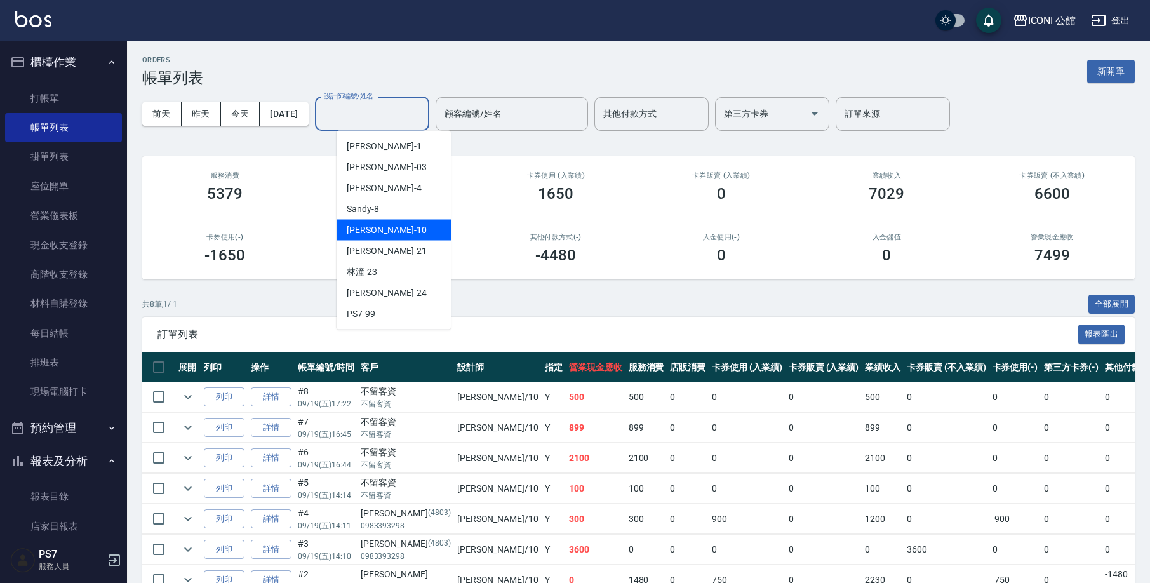
click at [401, 220] on div "[PERSON_NAME] -10" at bounding box center [393, 230] width 114 height 21
type input "[PERSON_NAME]-10"
